Goal: Use online tool/utility: Utilize a website feature to perform a specific function

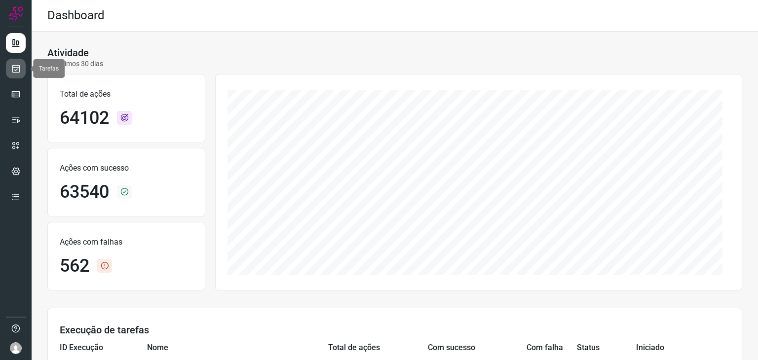
click at [20, 65] on icon at bounding box center [16, 69] width 10 height 10
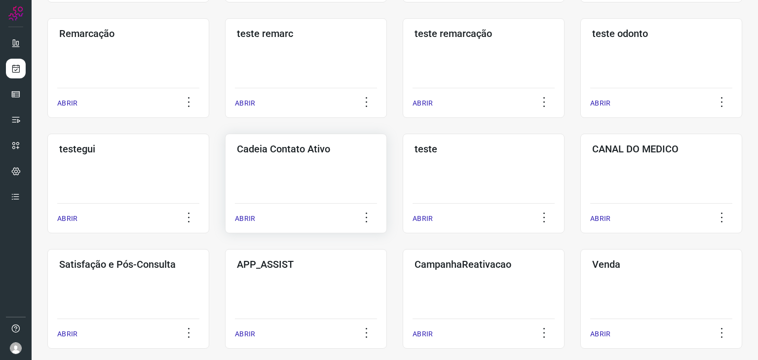
scroll to position [197, 0]
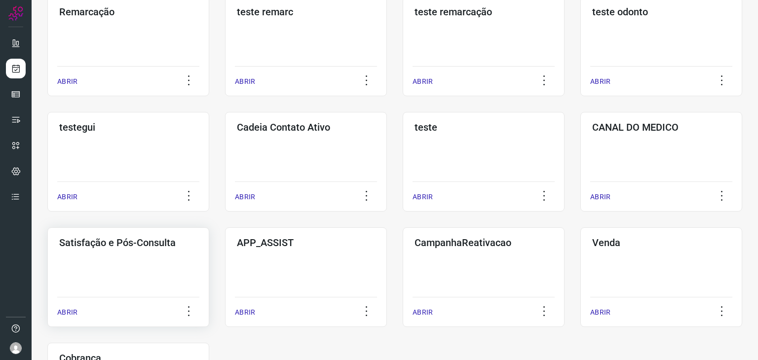
click at [225, 260] on div "Satisfação e Pós-Consulta ABRIR" at bounding box center [306, 277] width 162 height 100
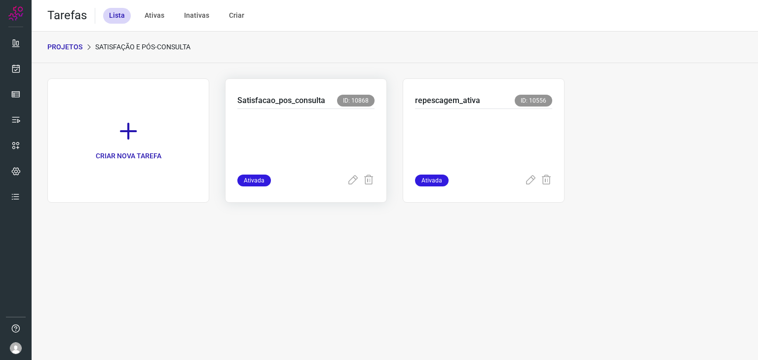
click at [322, 123] on p at bounding box center [305, 139] width 137 height 49
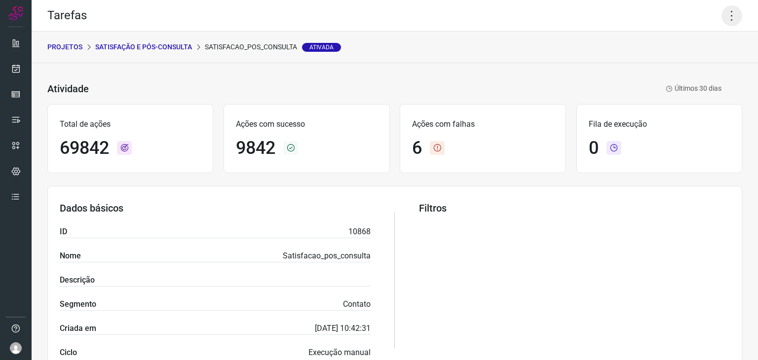
click at [723, 18] on icon at bounding box center [731, 15] width 21 height 21
click at [687, 65] on li "Executar" at bounding box center [689, 65] width 90 height 16
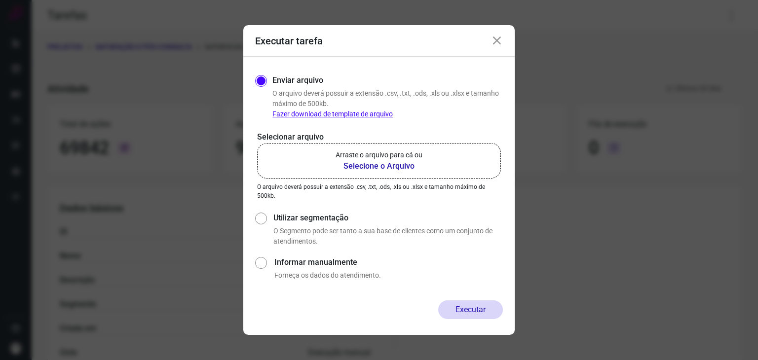
click at [409, 157] on p "Arraste o arquivo para cá ou" at bounding box center [378, 155] width 87 height 10
click at [0, 0] on input "Arraste o arquivo para cá ou Selecione o Arquivo" at bounding box center [0, 0] width 0 height 0
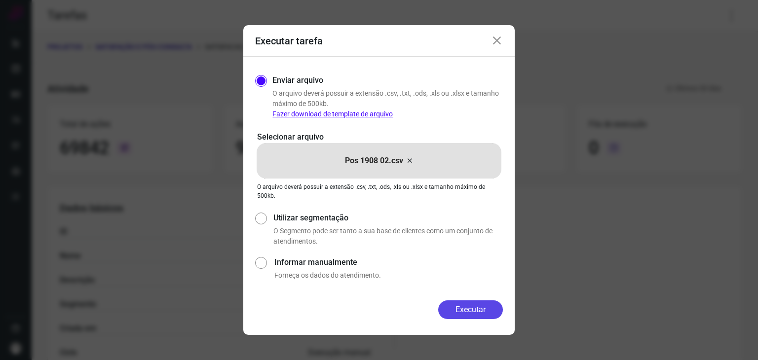
click at [469, 310] on button "Executar" at bounding box center [470, 309] width 65 height 19
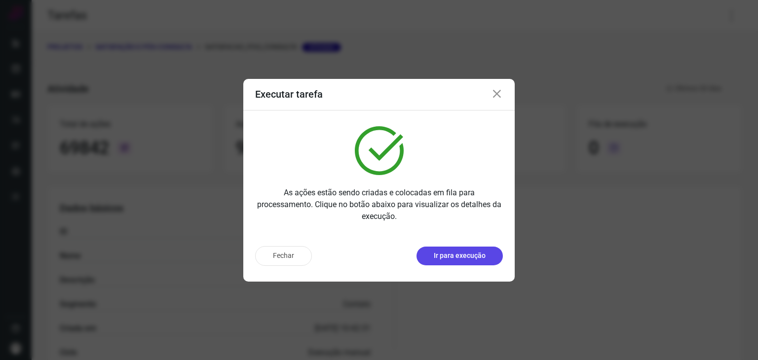
click at [462, 253] on p "Ir para execução" at bounding box center [460, 256] width 52 height 10
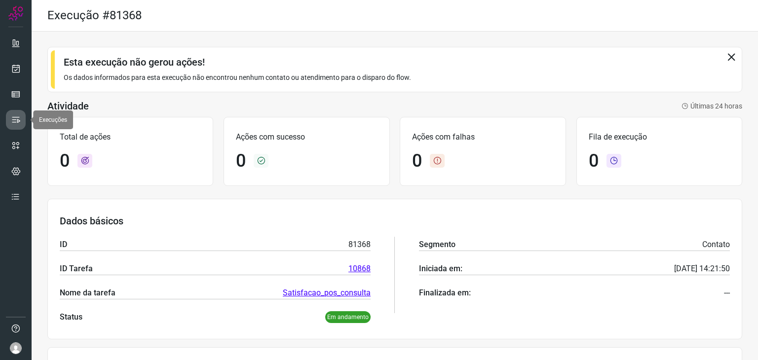
click at [8, 114] on link at bounding box center [16, 120] width 20 height 20
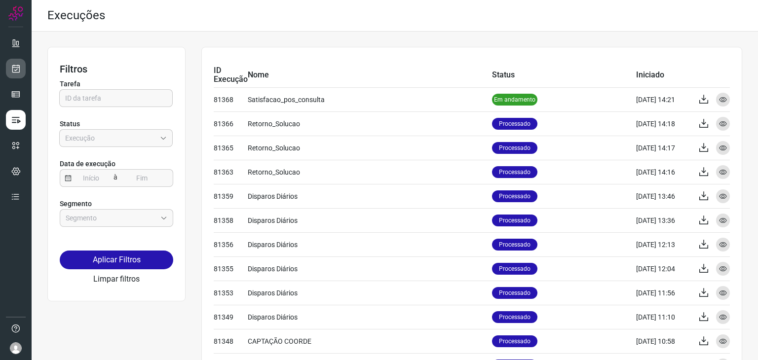
click at [12, 73] on link at bounding box center [16, 69] width 20 height 20
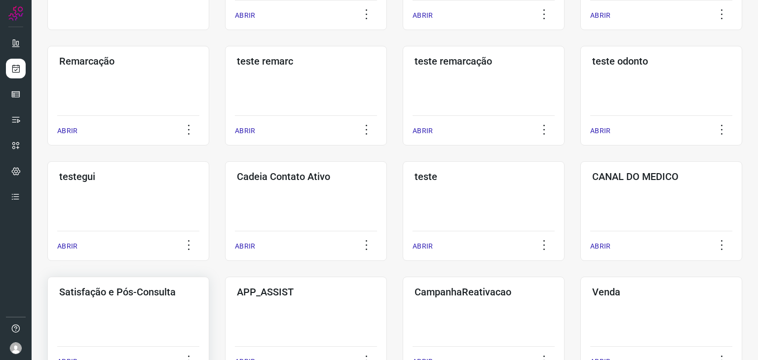
click at [225, 314] on div "Satisfação e Pós-Consulta ABRIR" at bounding box center [306, 327] width 162 height 100
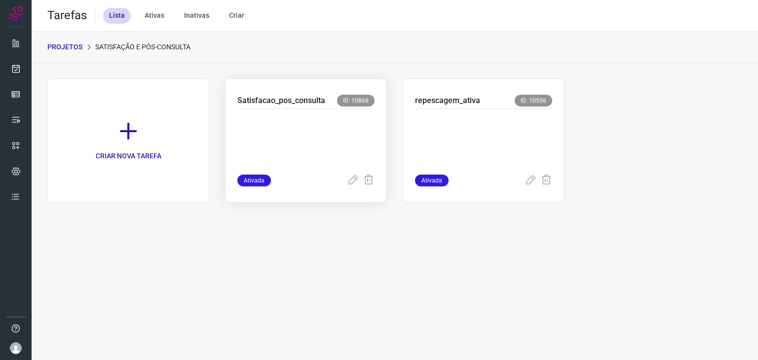
click at [319, 138] on p at bounding box center [305, 139] width 137 height 49
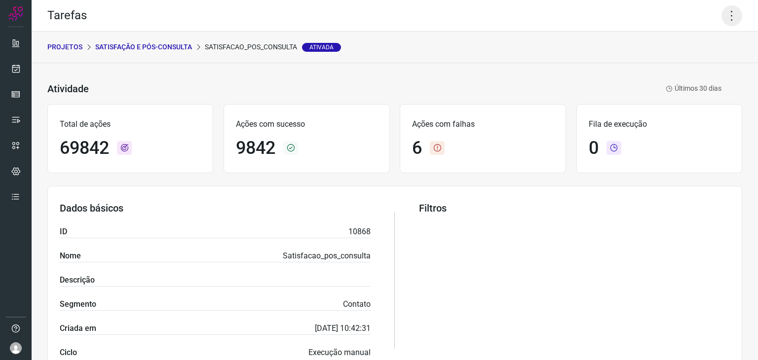
drag, startPoint x: 725, startPoint y: 10, endPoint x: 722, endPoint y: 15, distance: 5.8
click at [725, 10] on icon at bounding box center [731, 15] width 21 height 21
click at [683, 59] on li "Executar" at bounding box center [689, 65] width 90 height 16
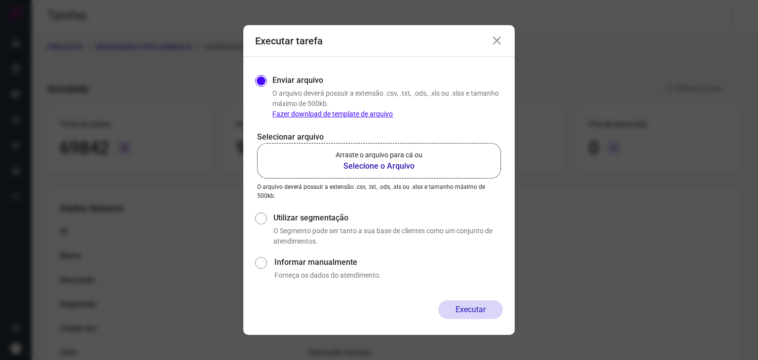
click at [371, 166] on b "Selecione o Arquivo" at bounding box center [378, 166] width 87 height 12
click at [0, 0] on input "Arraste o arquivo para cá ou Selecione o Arquivo" at bounding box center [0, 0] width 0 height 0
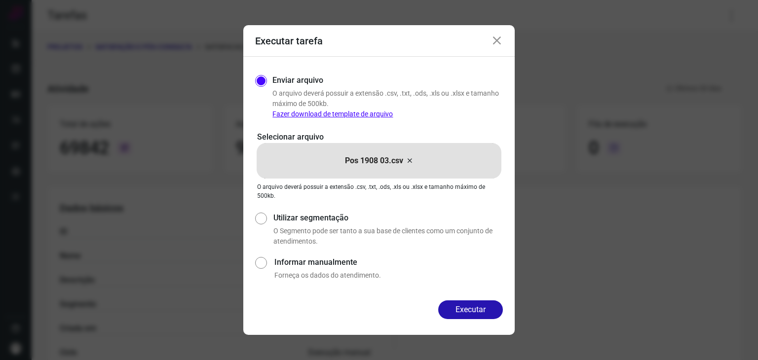
click at [473, 320] on div "Executar" at bounding box center [378, 317] width 271 height 35
click at [474, 313] on button "Executar" at bounding box center [470, 309] width 65 height 19
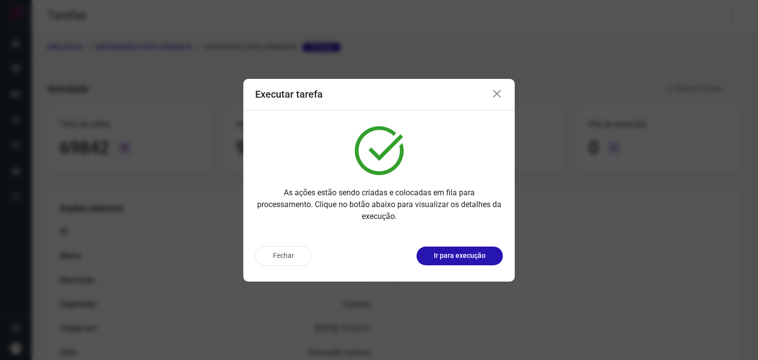
click at [471, 256] on p "Ir para execução" at bounding box center [460, 256] width 52 height 10
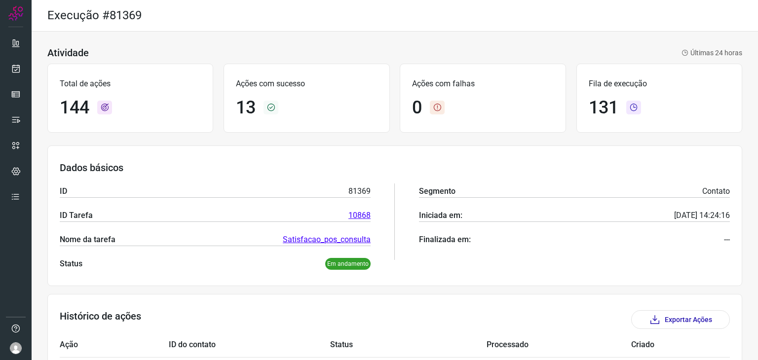
click at [275, 47] on div "Atividade Últimas 24 horas" at bounding box center [394, 53] width 694 height 12
click at [20, 70] on icon at bounding box center [16, 69] width 10 height 10
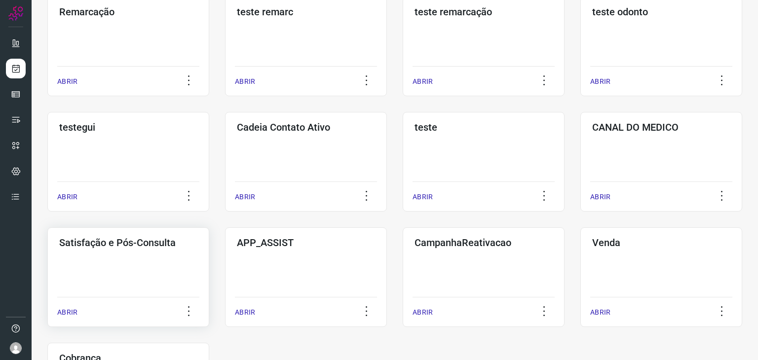
click at [225, 257] on div "Satisfação e Pós-Consulta ABRIR" at bounding box center [306, 277] width 162 height 100
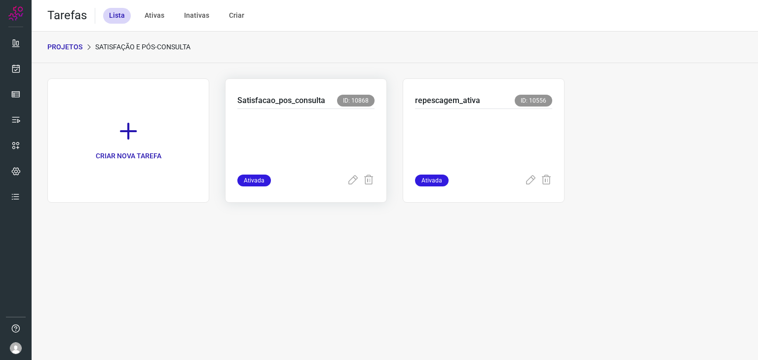
click at [310, 143] on p at bounding box center [305, 139] width 137 height 49
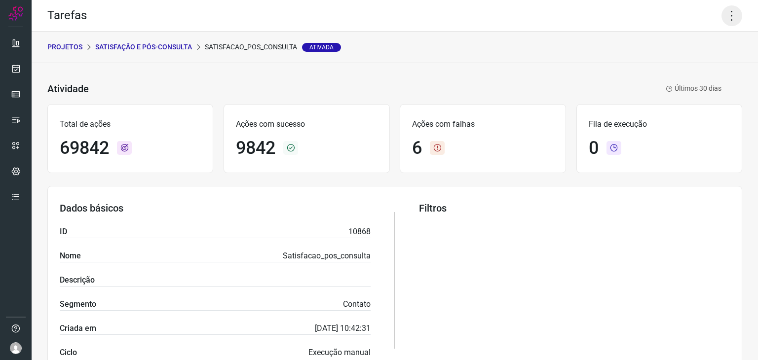
click at [721, 16] on icon at bounding box center [731, 15] width 21 height 21
click at [686, 69] on li "Executar" at bounding box center [689, 65] width 90 height 16
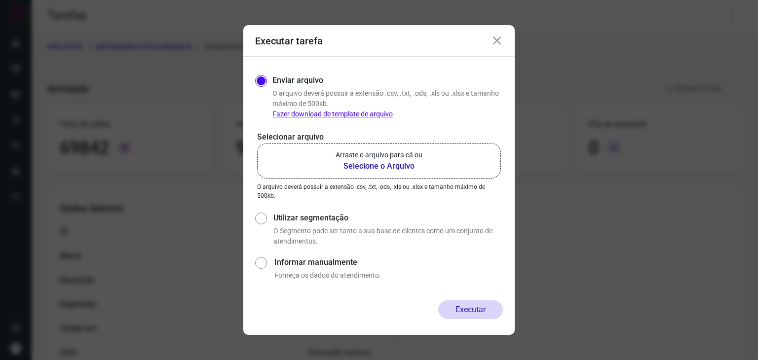
click at [382, 167] on b "Selecione o Arquivo" at bounding box center [378, 166] width 87 height 12
click at [0, 0] on input "Arraste o arquivo para cá ou Selecione o Arquivo" at bounding box center [0, 0] width 0 height 0
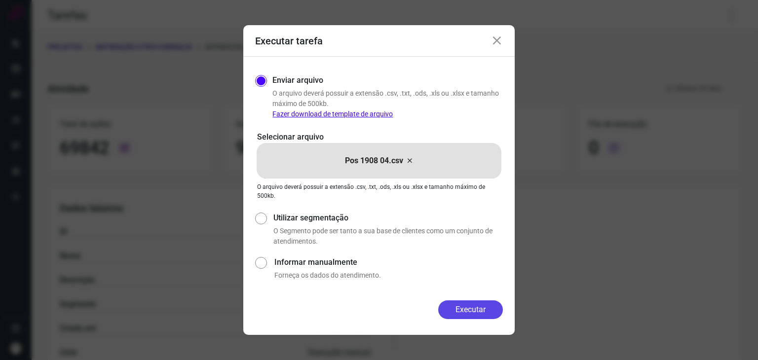
click at [466, 308] on button "Executar" at bounding box center [470, 309] width 65 height 19
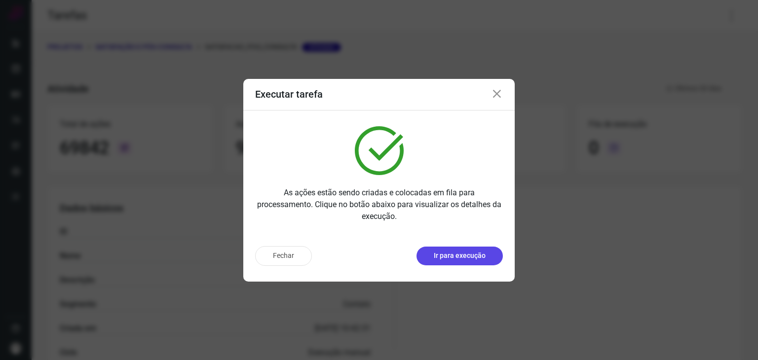
click at [466, 257] on p "Ir para execução" at bounding box center [460, 256] width 52 height 10
